Goal: Register for event/course

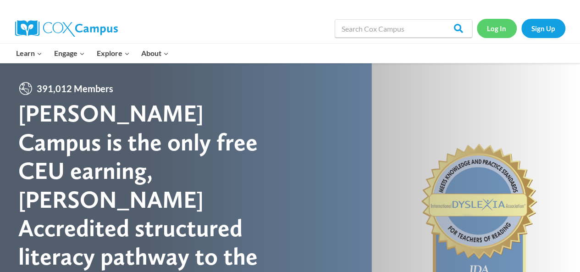
click at [495, 30] on link "Log In" at bounding box center [497, 28] width 40 height 19
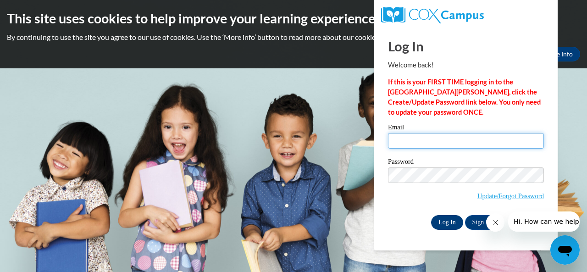
type input "hood.esperanza.l@muscogee.k12.ga.us"
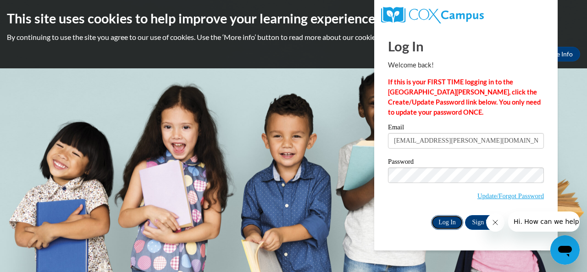
click at [452, 221] on input "Log In" at bounding box center [447, 222] width 32 height 15
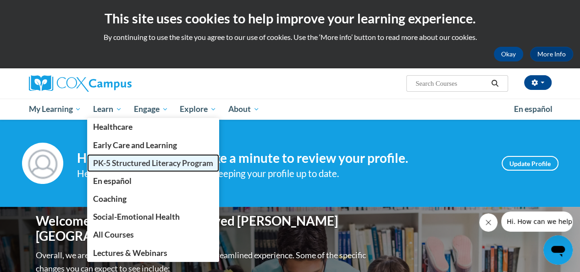
click at [127, 165] on span "PK-5 Structured Literacy Program" at bounding box center [153, 163] width 120 height 10
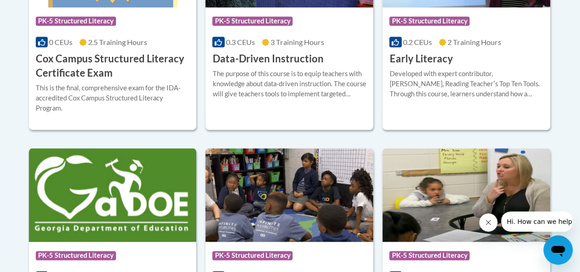
scroll to position [459, 0]
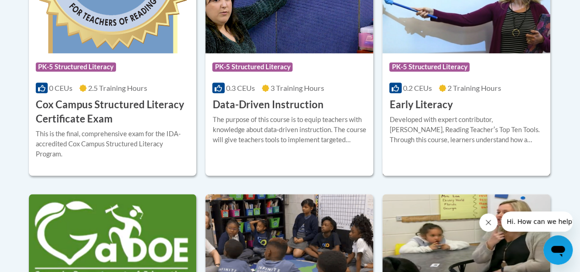
click at [427, 103] on h3 "Early Literacy" at bounding box center [420, 105] width 63 height 14
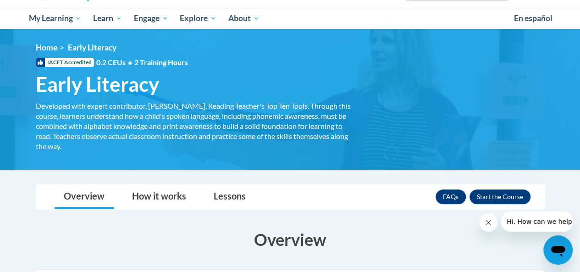
scroll to position [46, 0]
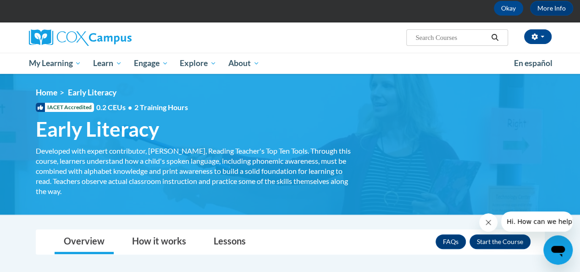
click at [185, 138] on h1 "Early Literacy Developed with expert contributor, Dr. Deborah Glaser, Reading T…" at bounding box center [194, 129] width 330 height 24
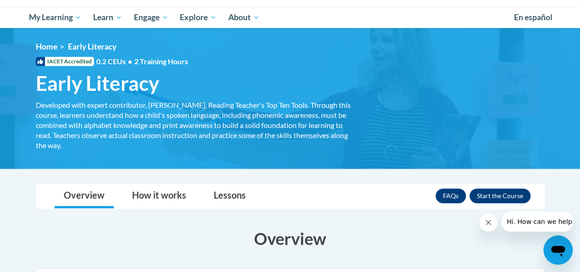
scroll to position [0, 0]
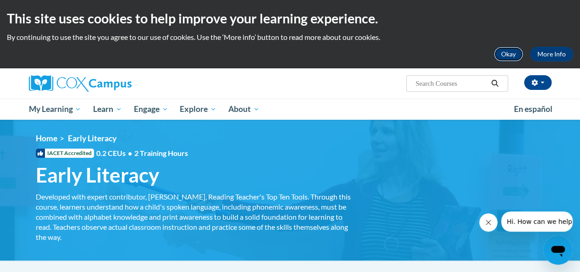
click at [515, 52] on button "Okay" at bounding box center [508, 54] width 29 height 15
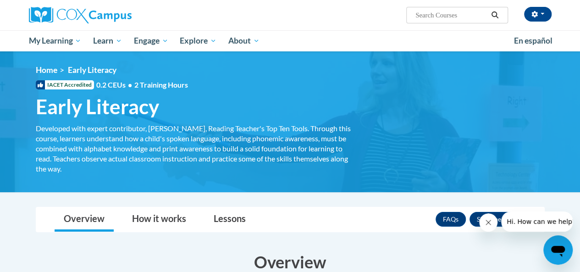
drag, startPoint x: 547, startPoint y: 218, endPoint x: 509, endPoint y: 260, distance: 55.9
click at [509, 232] on html "Hi. How can we help?" at bounding box center [537, 221] width 72 height 20
click at [486, 216] on button "Close message from company" at bounding box center [488, 222] width 18 height 18
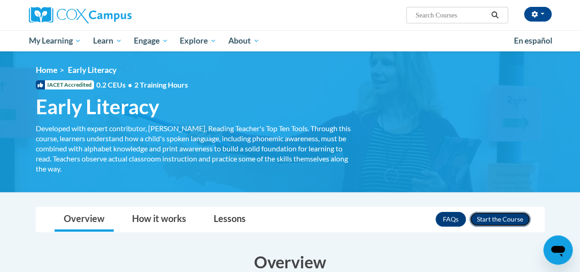
click at [480, 219] on button "Enroll" at bounding box center [500, 219] width 61 height 15
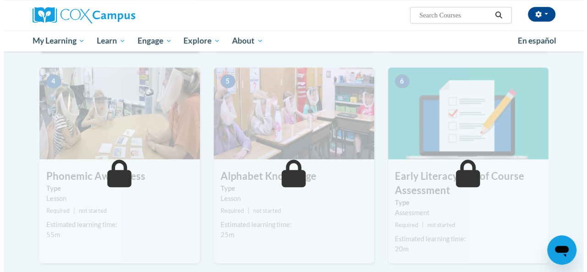
scroll to position [183, 0]
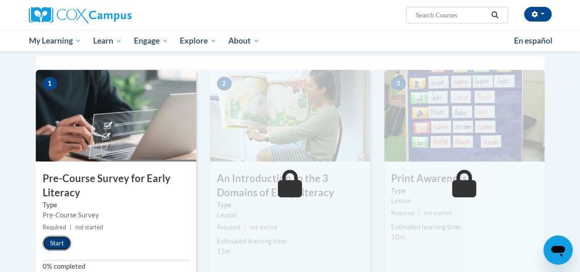
click at [52, 238] on button "Start" at bounding box center [57, 243] width 28 height 15
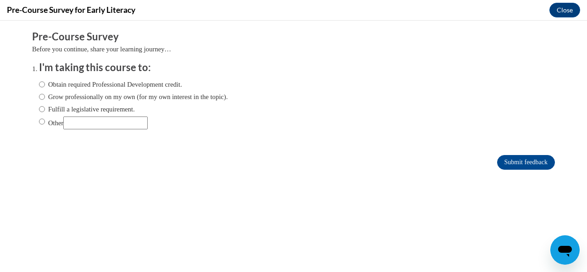
scroll to position [0, 0]
click at [39, 83] on input "Obtain required Professional Development credit." at bounding box center [42, 84] width 6 height 10
radio input "true"
click at [530, 164] on input "Submit feedback" at bounding box center [526, 162] width 58 height 15
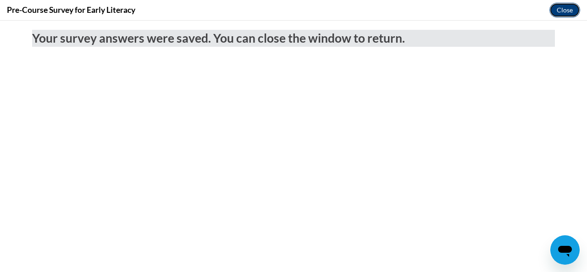
click at [555, 13] on button "Close" at bounding box center [564, 10] width 31 height 15
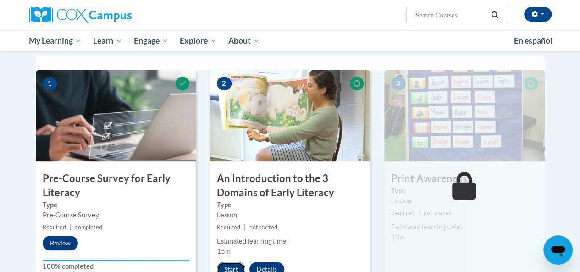
click at [229, 264] on button "Start" at bounding box center [231, 269] width 28 height 15
